Goal: Go to known website: Access a specific website the user already knows

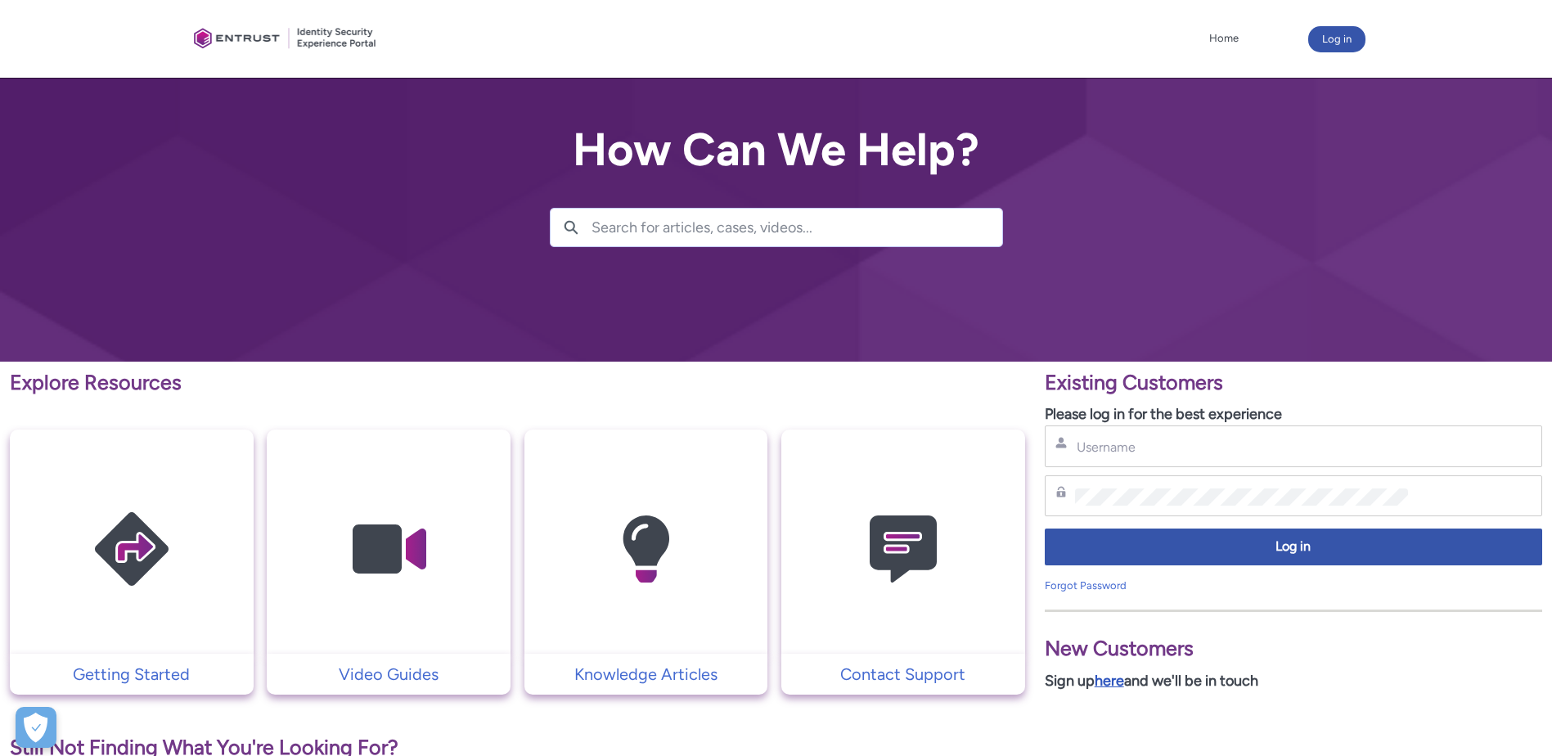
click at [1106, 677] on link "here" at bounding box center [1109, 681] width 29 height 18
click at [879, 570] on img at bounding box center [903, 550] width 155 height 176
